Goal: Task Accomplishment & Management: Use online tool/utility

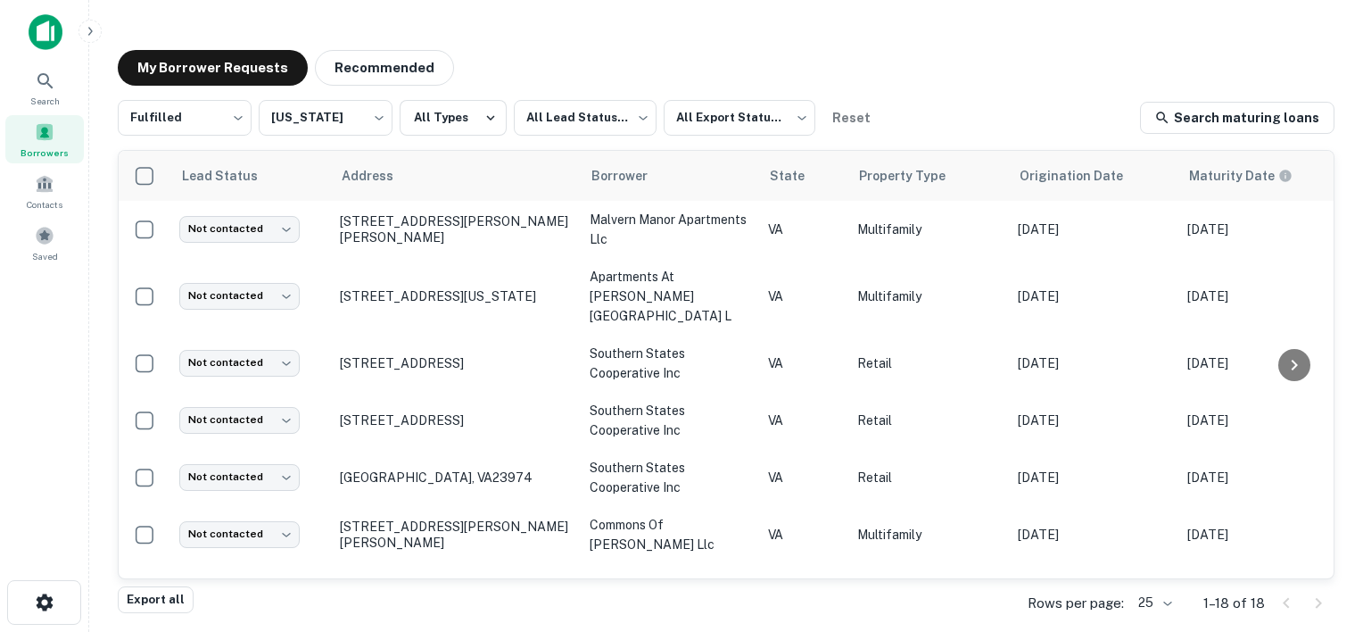
click at [502, 50] on div "My Borrower Requests Recommended" at bounding box center [726, 68] width 1217 height 36
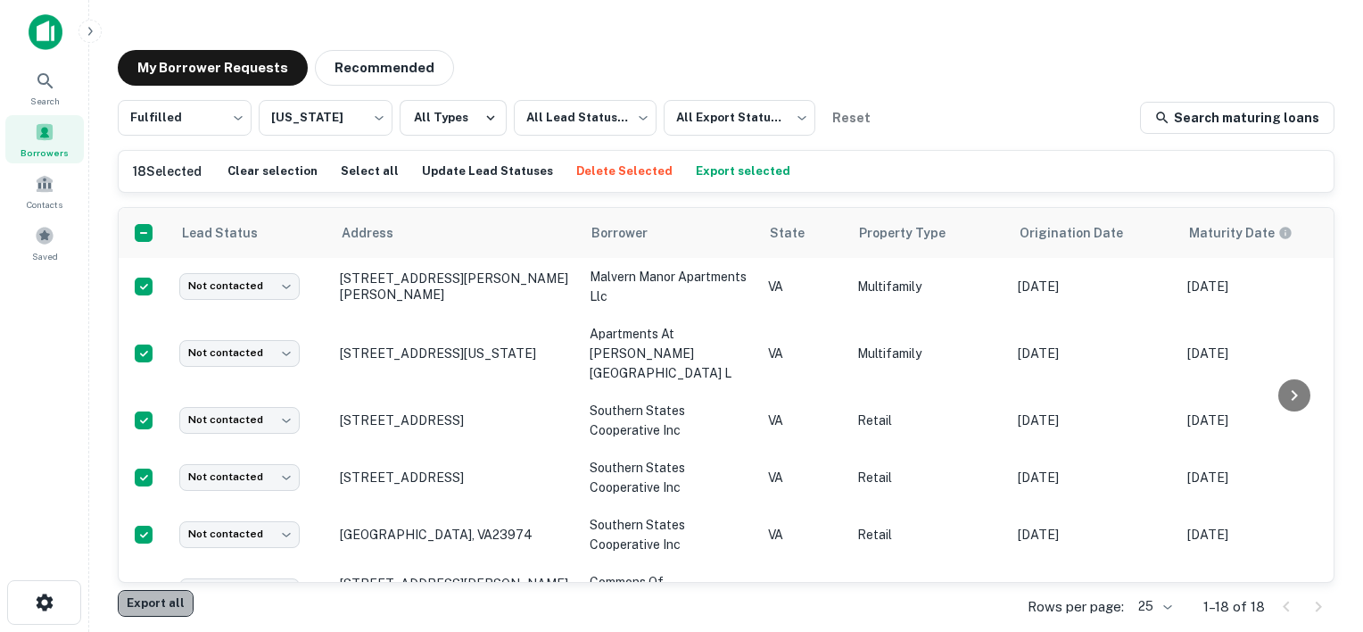
click at [150, 610] on button "Export all" at bounding box center [156, 603] width 76 height 27
click at [872, 63] on div "My Borrower Requests Recommended" at bounding box center [726, 68] width 1217 height 36
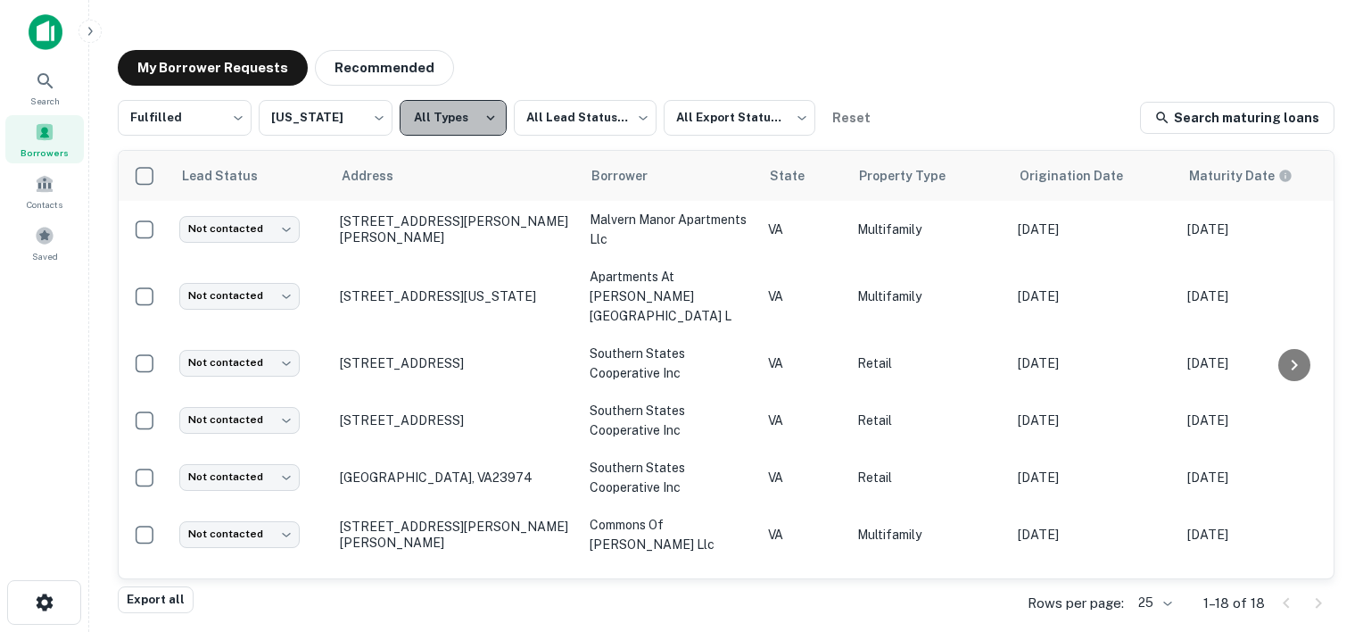
click at [487, 117] on icon "button" at bounding box center [491, 117] width 8 height 5
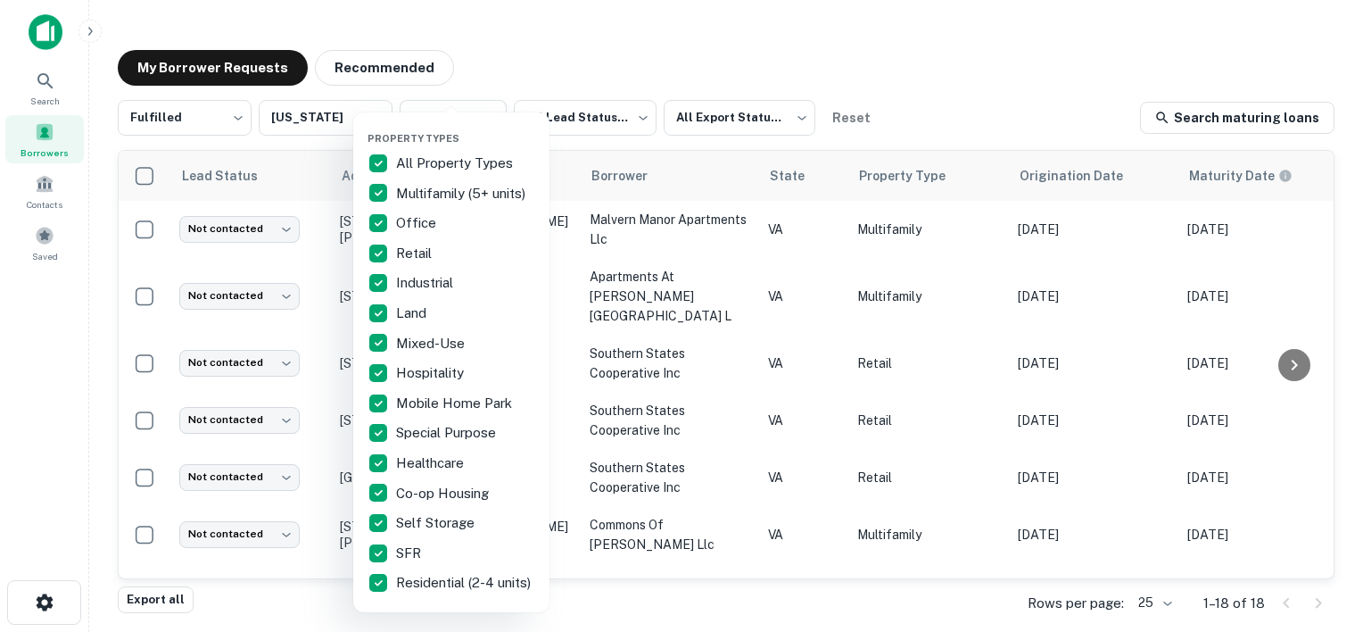
click at [442, 161] on p "All Property Types" at bounding box center [456, 163] width 120 height 21
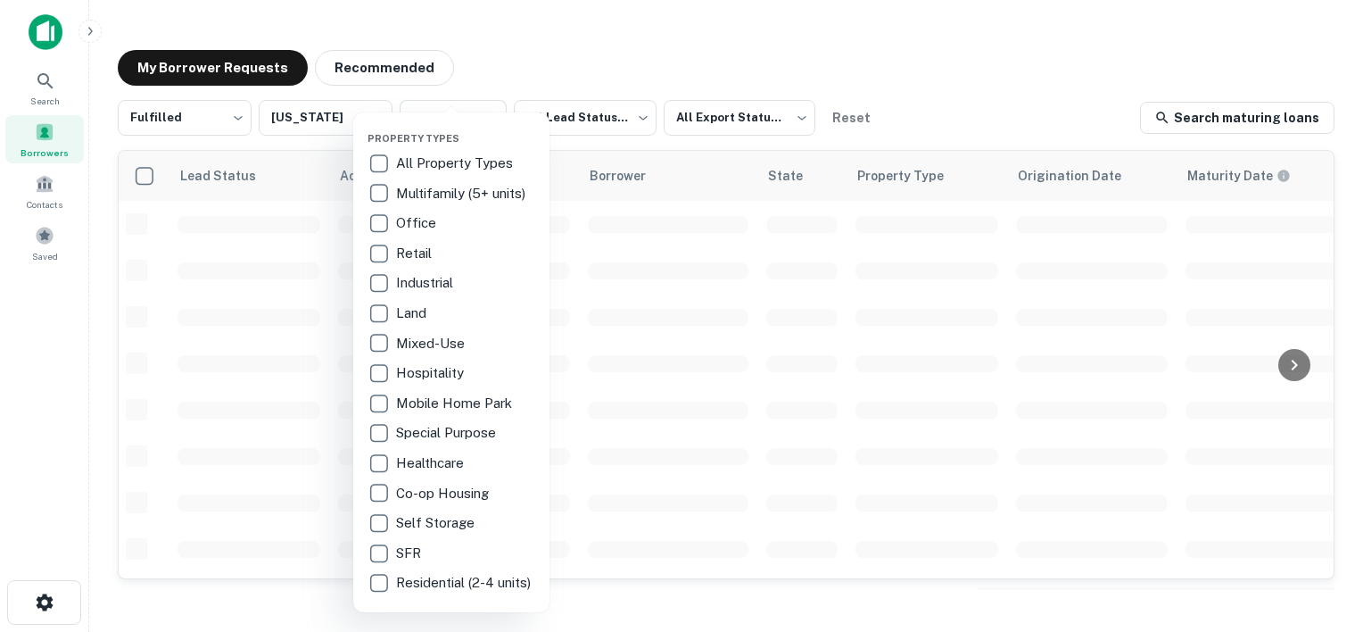
click at [417, 189] on p "Multifamily (5+ units)" at bounding box center [462, 193] width 133 height 21
click at [403, 251] on p "Retail" at bounding box center [421, 253] width 39 height 21
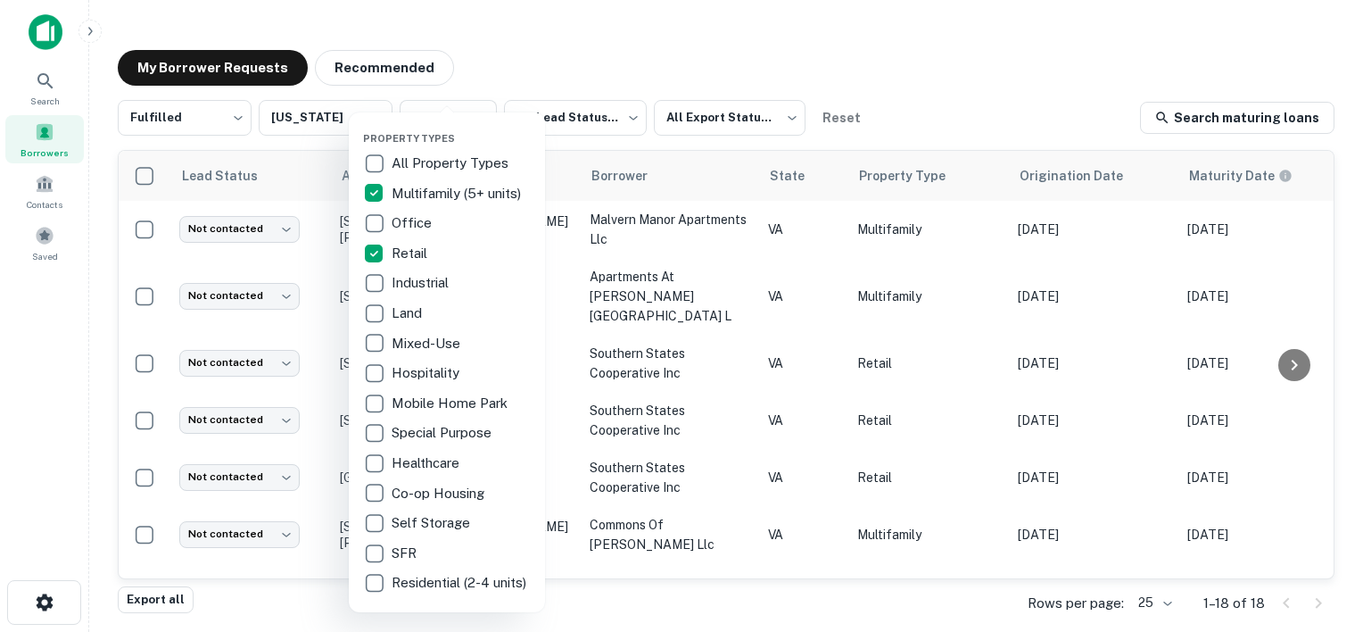
click at [564, 58] on div at bounding box center [681, 316] width 1363 height 632
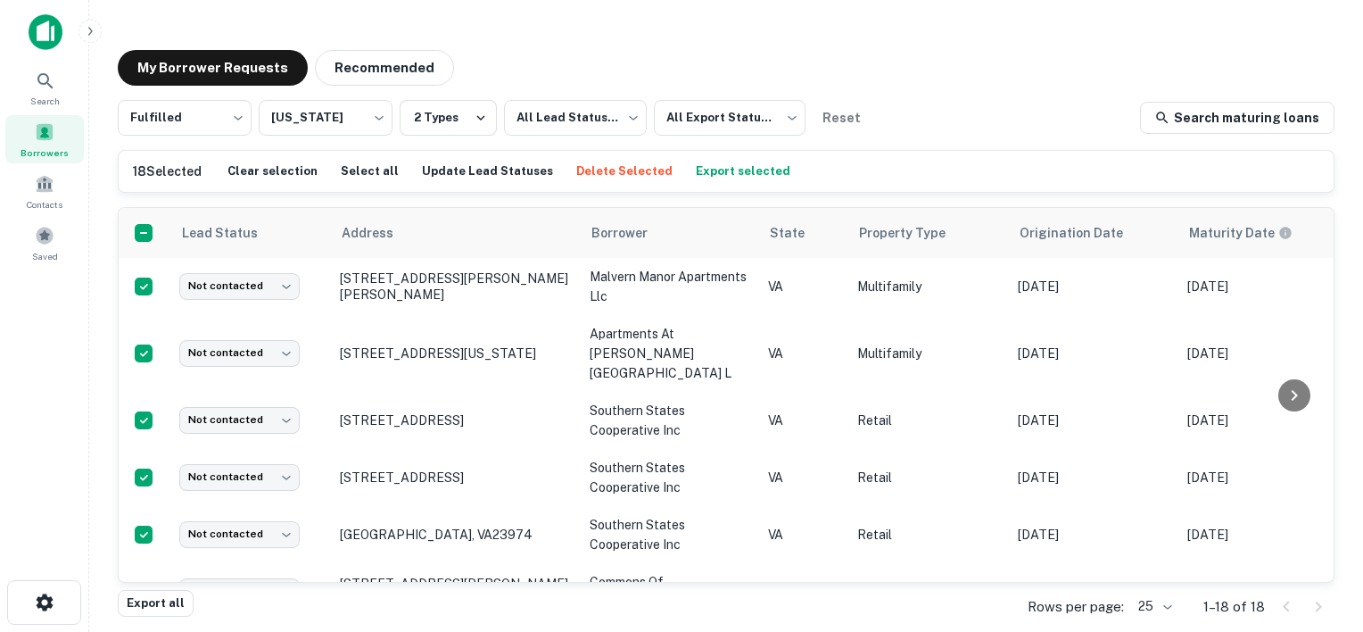
click at [143, 176] on h6 "18 Selected" at bounding box center [167, 171] width 69 height 20
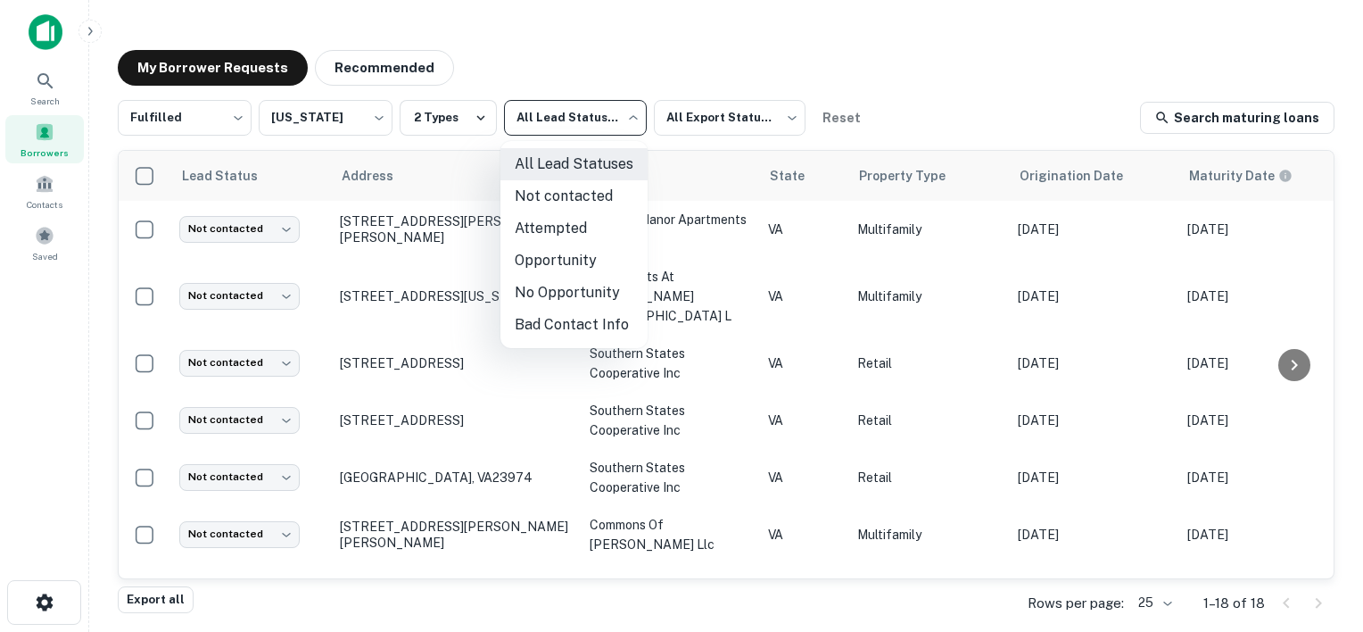
click at [603, 120] on body "Search Borrowers Contacts Saved My Borrower Requests Recommended Fulfilled ****…" at bounding box center [681, 316] width 1363 height 632
click at [648, 49] on div at bounding box center [681, 316] width 1363 height 632
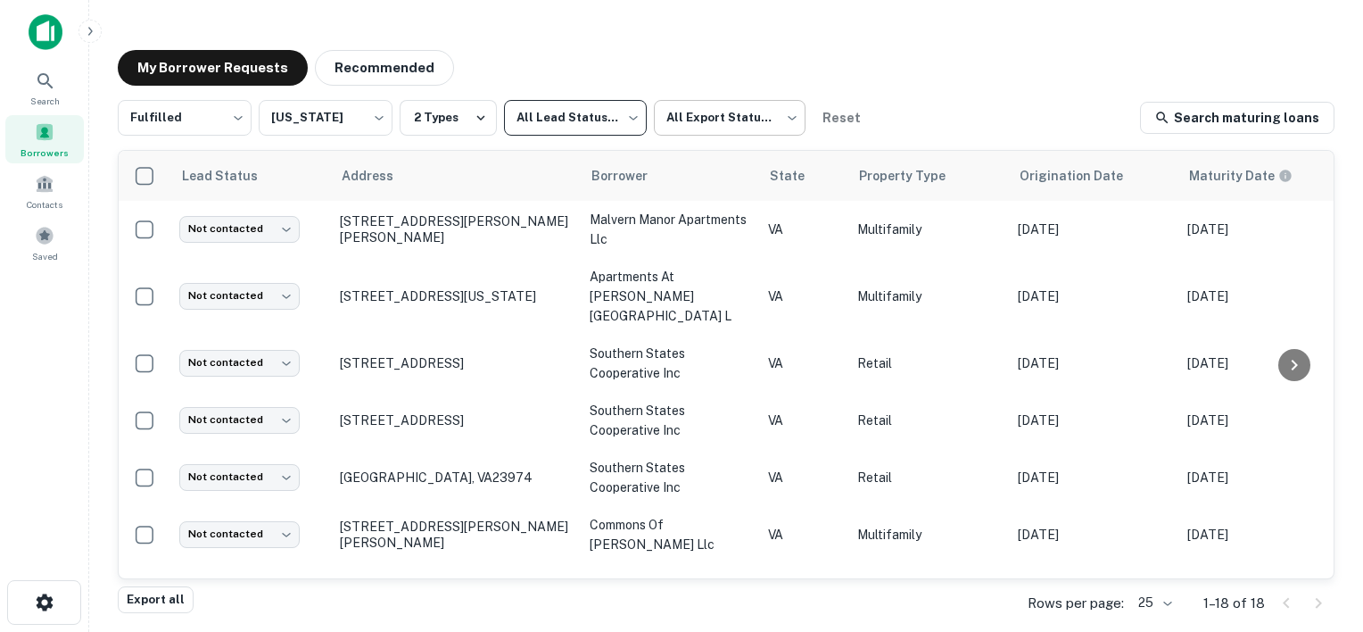
click at [766, 117] on body "Search Borrowers Contacts Saved My Borrower Requests Recommended Fulfilled ****…" at bounding box center [681, 316] width 1363 height 632
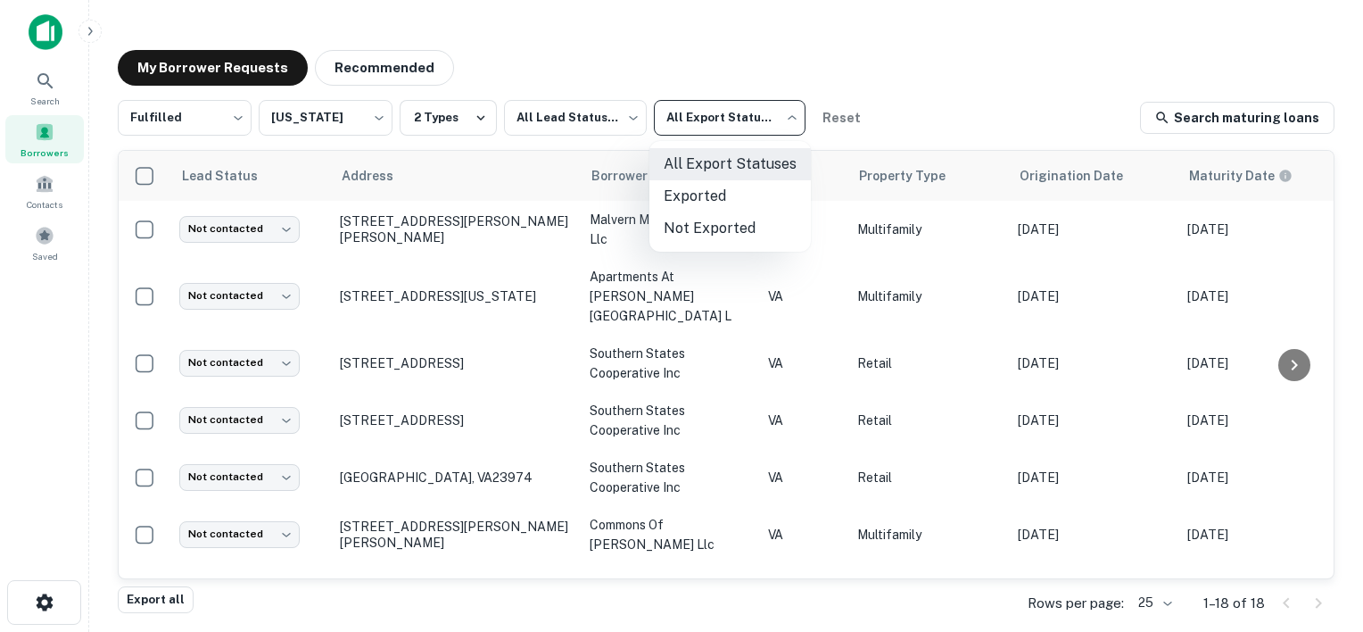
click at [766, 117] on div at bounding box center [681, 316] width 1363 height 632
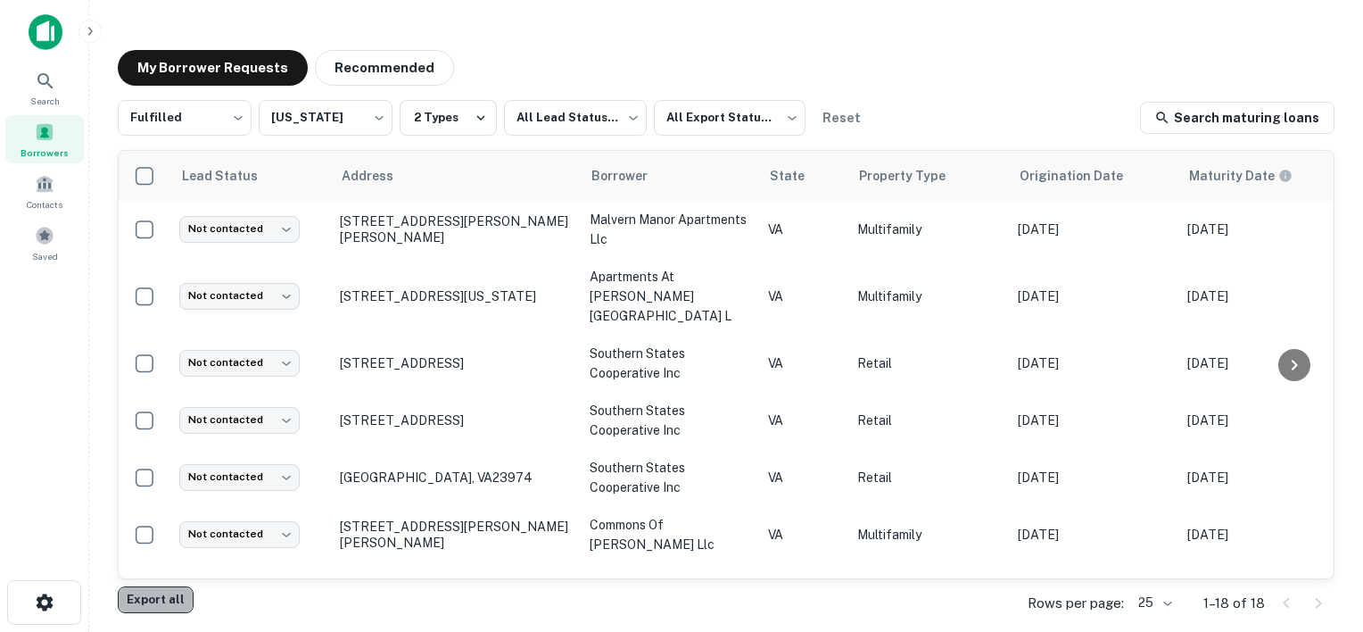
click at [152, 595] on button "Export all" at bounding box center [156, 599] width 76 height 27
